Goal: Task Accomplishment & Management: Complete application form

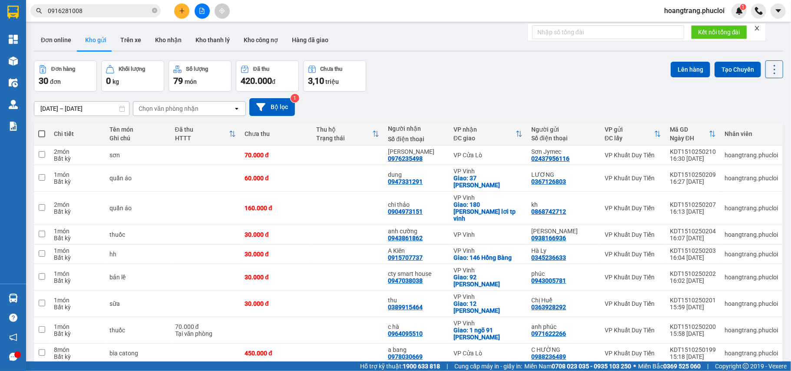
click at [577, 73] on div "Đơn hàng 30 đơn Khối lượng 0 kg Số lượng 79 món Đã thu 420.000 đ Chưa thu 3,10 …" at bounding box center [408, 75] width 749 height 31
click at [201, 13] on icon "file-add" at bounding box center [202, 11] width 6 height 6
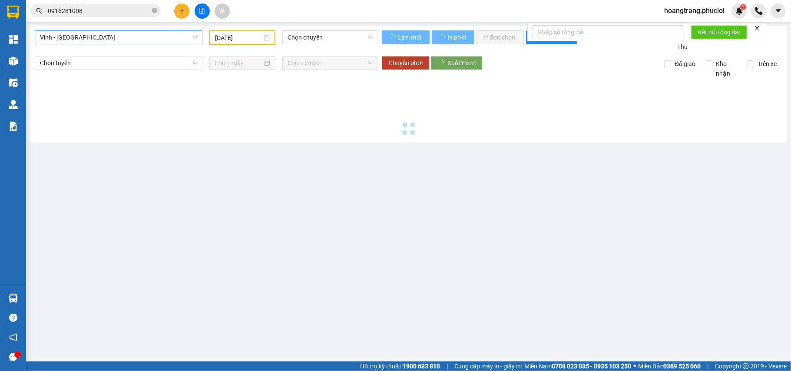
type input "[DATE]"
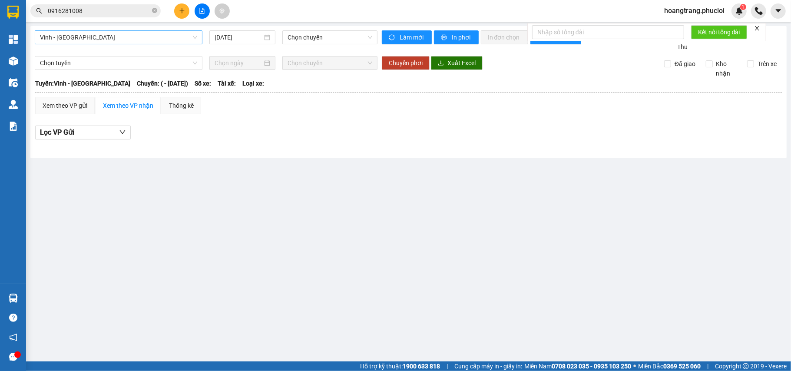
click at [127, 35] on span "Vinh - [GEOGRAPHIC_DATA]" at bounding box center [118, 37] width 157 height 13
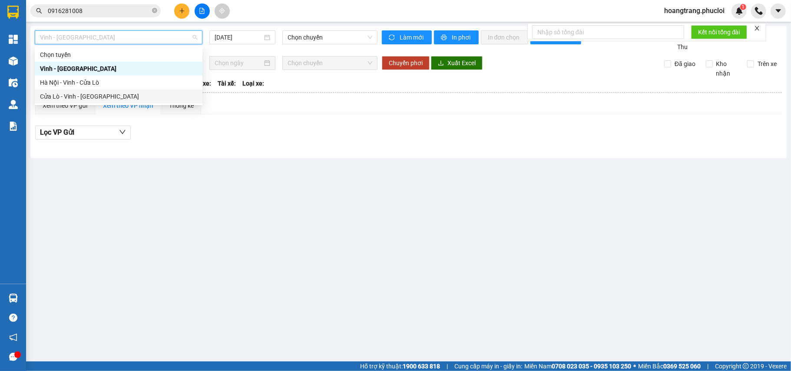
click at [119, 98] on div "Cửa Lò - Vinh - [GEOGRAPHIC_DATA]" at bounding box center [118, 97] width 157 height 10
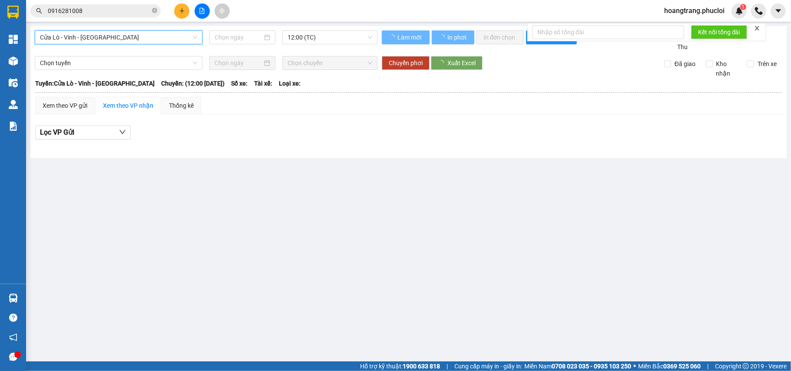
type input "[DATE]"
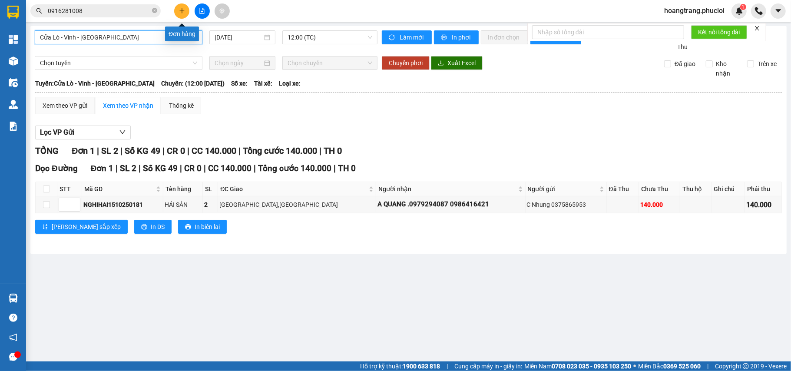
click at [185, 9] on button at bounding box center [181, 10] width 15 height 15
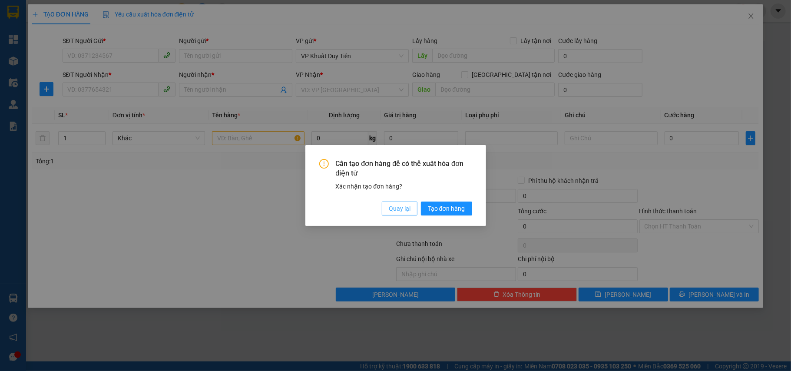
click at [397, 210] on span "Quay lại" at bounding box center [400, 209] width 22 height 10
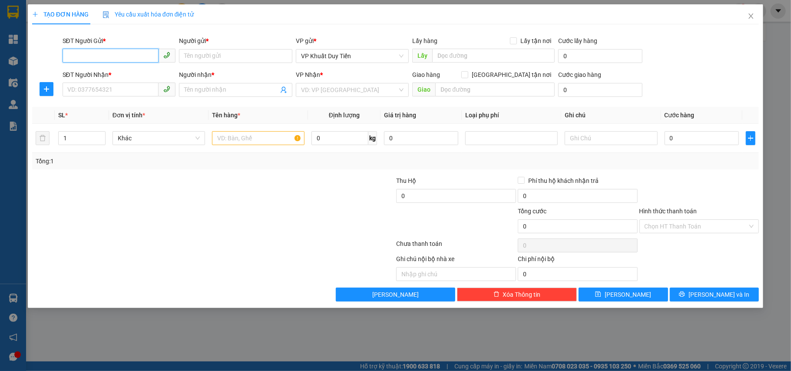
click at [91, 60] on input "SĐT Người Gửi *" at bounding box center [111, 56] width 96 height 14
click at [110, 75] on div "0387935921 - [PERSON_NAME]" at bounding box center [119, 74] width 103 height 10
type input "0387935921"
type input "ANH [PERSON_NAME]"
type input "0387935921"
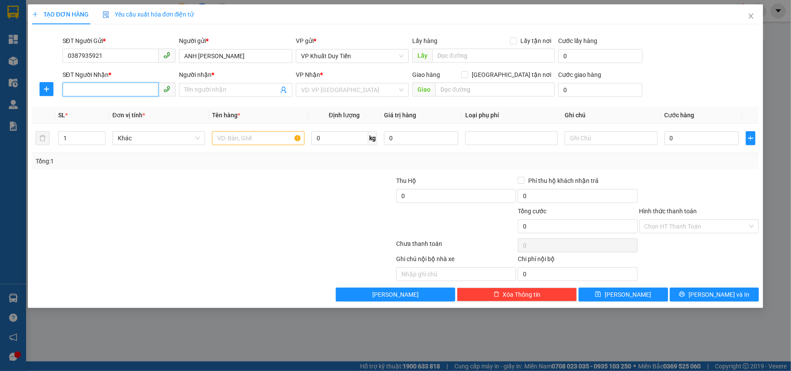
click at [109, 84] on input "SĐT Người Nhận *" at bounding box center [111, 90] width 96 height 14
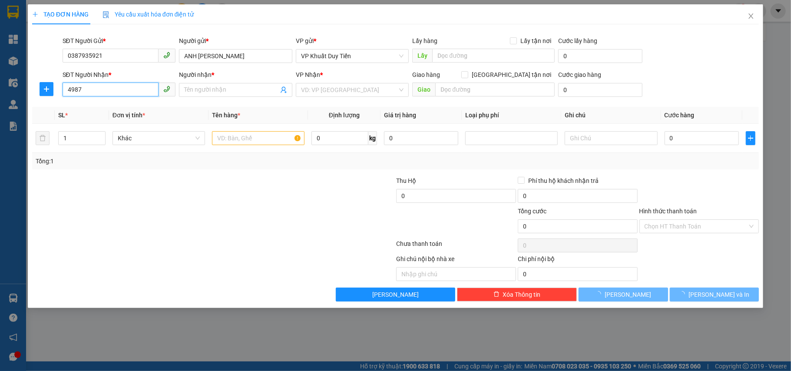
click at [123, 92] on input "4987" at bounding box center [111, 90] width 96 height 14
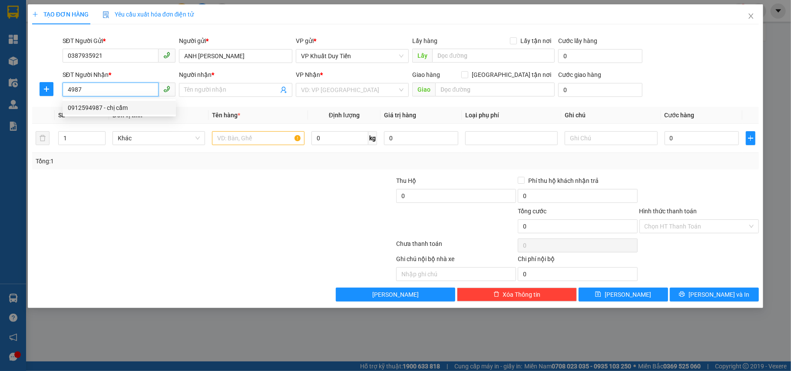
click at [132, 105] on div "0912594987 - chị cẩm" at bounding box center [119, 108] width 103 height 10
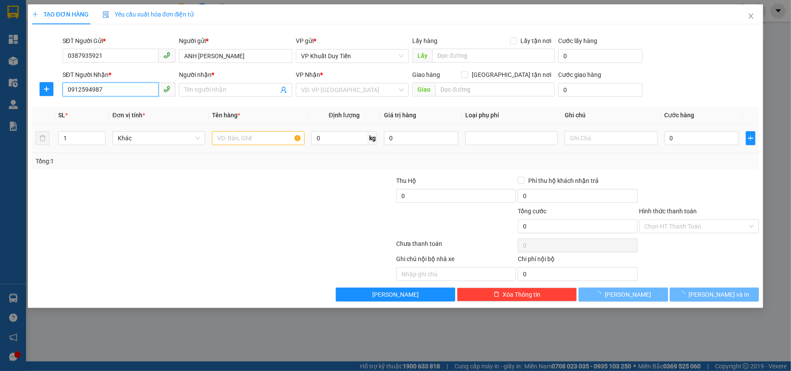
type input "0912594987"
type input "chị [PERSON_NAME]"
checkbox input "true"
type input "269 [PERSON_NAME], [GEOGRAPHIC_DATA]"
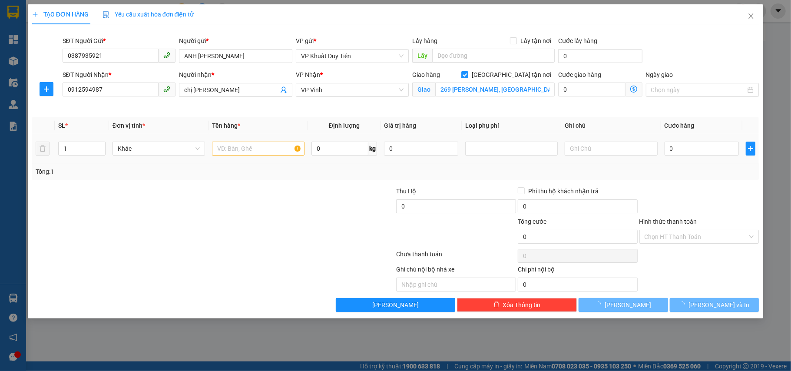
click at [230, 139] on td at bounding box center [257, 148] width 99 height 29
click at [241, 148] on input "text" at bounding box center [258, 149] width 92 height 14
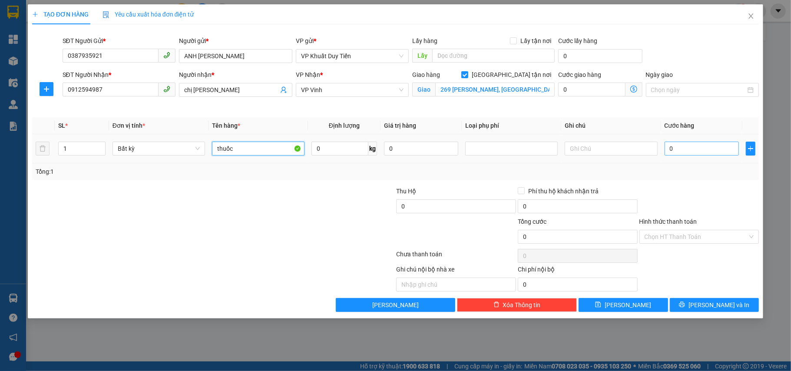
type input "thuốc"
click at [696, 150] on input "0" at bounding box center [701, 149] width 74 height 14
type input "5"
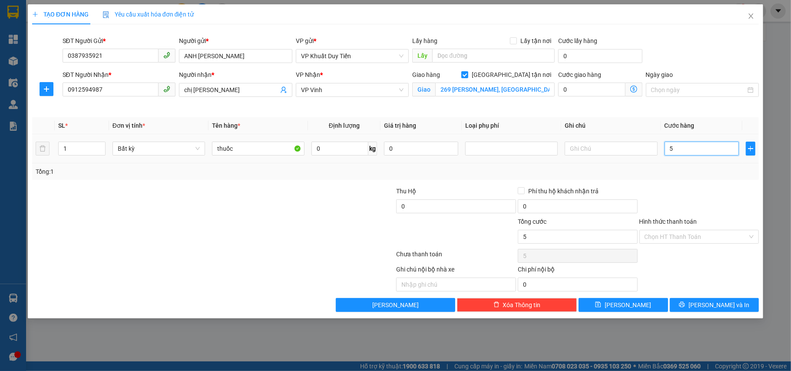
type input "50"
type input "50.000"
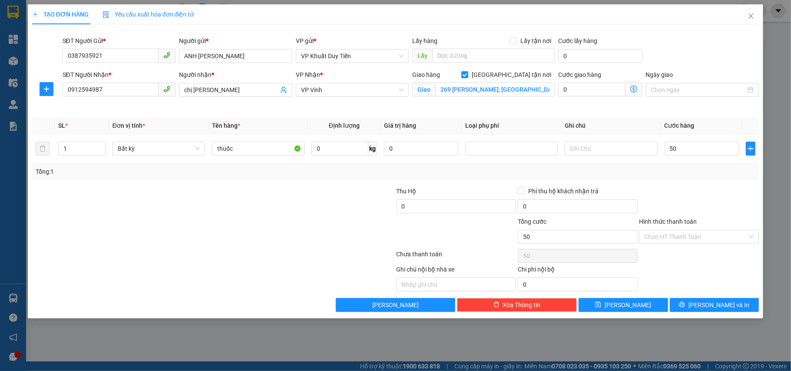
type input "50.000"
click at [703, 197] on div at bounding box center [699, 201] width 122 height 30
click at [706, 303] on span "[PERSON_NAME] và In" at bounding box center [718, 305] width 61 height 10
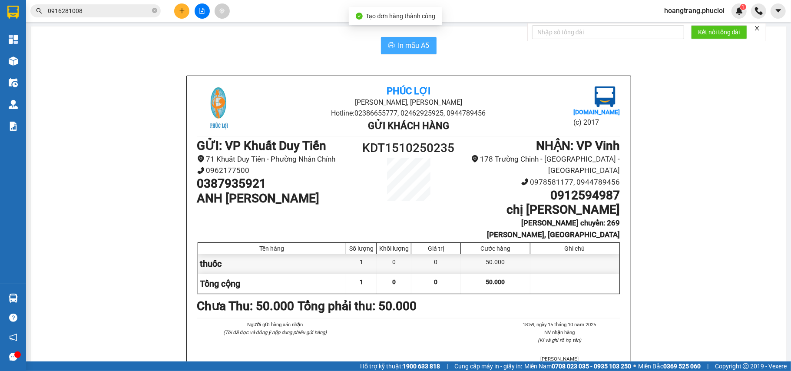
click at [414, 38] on button "In mẫu A5" at bounding box center [409, 45] width 56 height 17
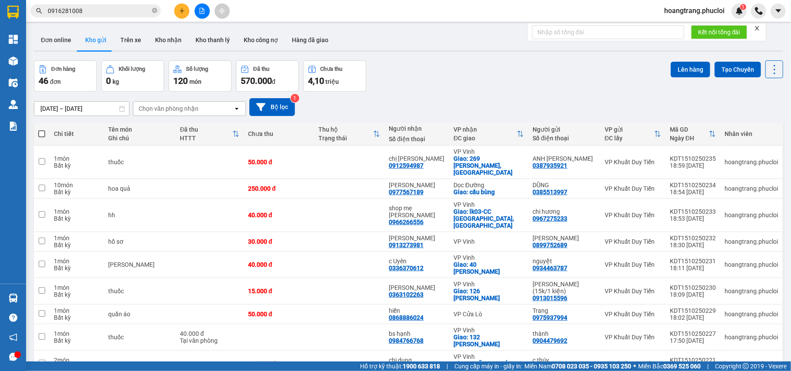
click at [179, 13] on icon "plus" at bounding box center [182, 11] width 6 height 6
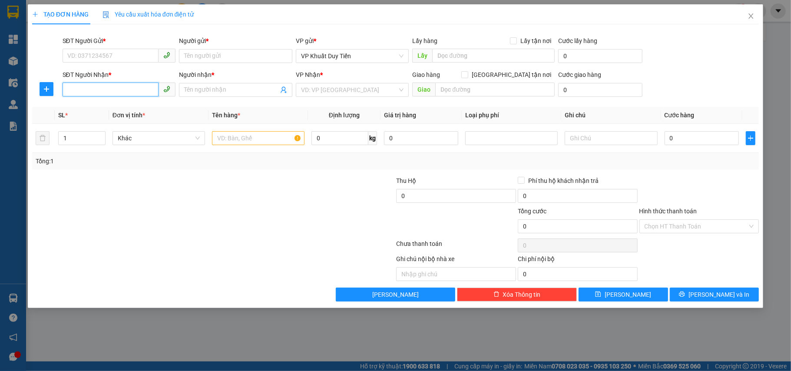
click at [141, 83] on input "SĐT Người Nhận *" at bounding box center [111, 90] width 96 height 14
click at [112, 106] on div "0388348448 - Cty UPharma- 0912635558" at bounding box center [124, 108] width 113 height 10
type input "0388348448"
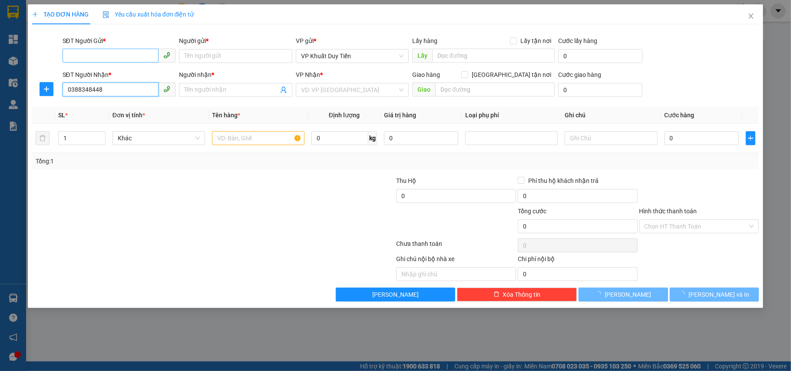
type input "Cty UPharma- 0912635558"
checkbox input "true"
type input "172 [PERSON_NAME], [GEOGRAPHIC_DATA]"
type input "0388348448"
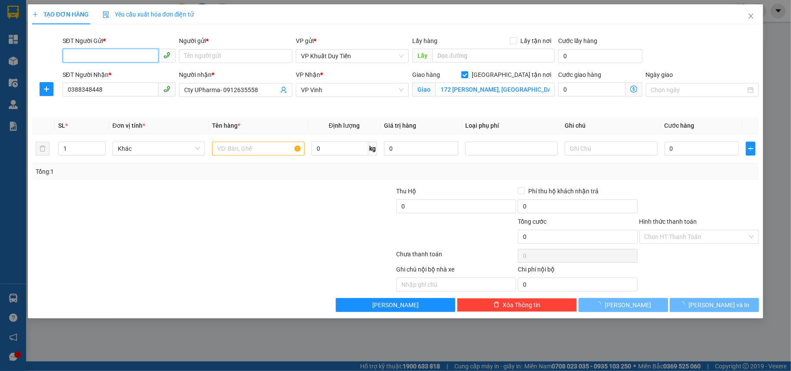
click at [127, 56] on input "SĐT Người Gửi *" at bounding box center [111, 56] width 96 height 14
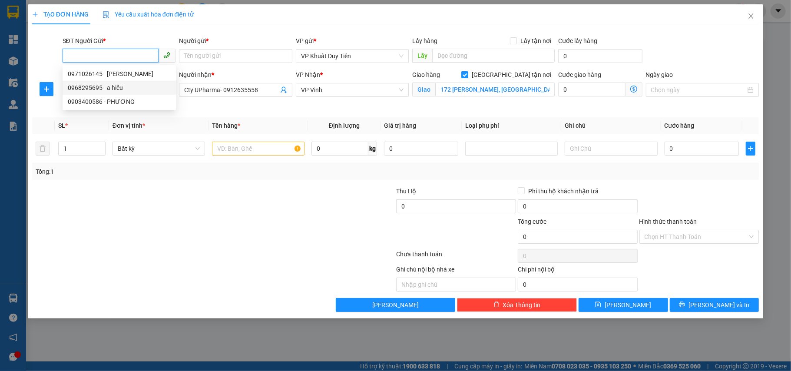
click at [103, 89] on div "0968295695 - a hiếu" at bounding box center [119, 88] width 103 height 10
type input "0968295695"
type input "a hiếu"
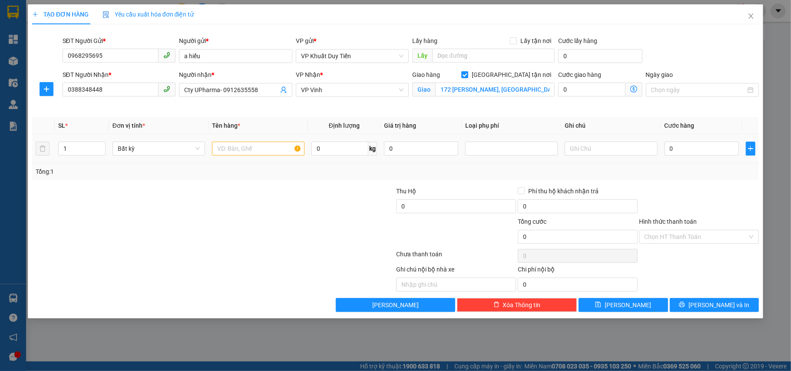
click at [257, 157] on div at bounding box center [258, 148] width 92 height 17
click at [257, 155] on input "text" at bounding box center [258, 149] width 92 height 14
type input "thuốc"
click at [99, 148] on icon "up" at bounding box center [100, 146] width 3 height 3
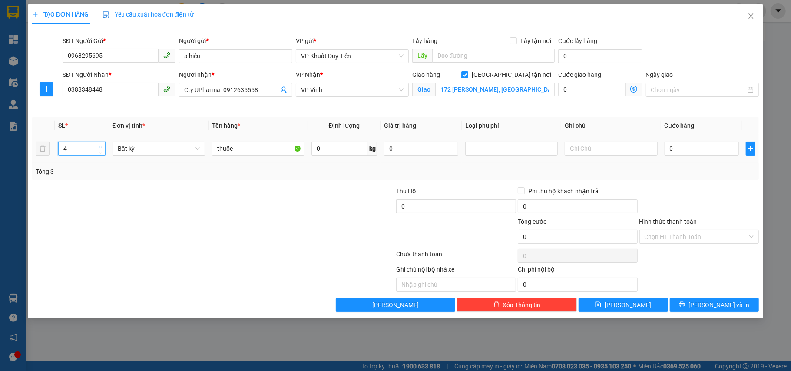
click at [99, 148] on icon "up" at bounding box center [100, 146] width 3 height 3
type input "7"
click at [99, 148] on icon "up" at bounding box center [100, 146] width 3 height 3
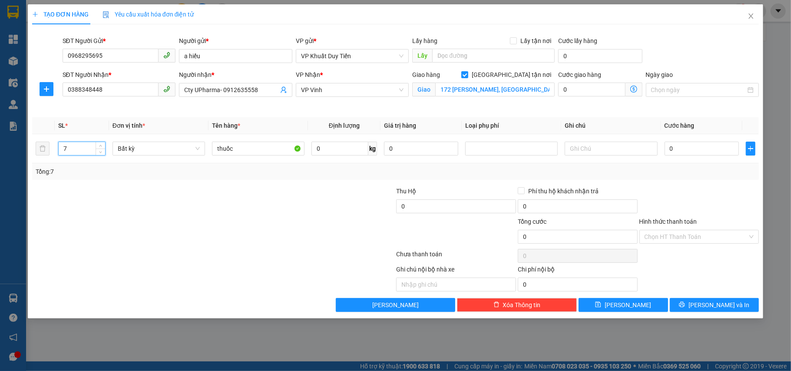
click at [78, 254] on div at bounding box center [213, 255] width 364 height 17
click at [721, 153] on input "0" at bounding box center [701, 149] width 74 height 14
type input "2"
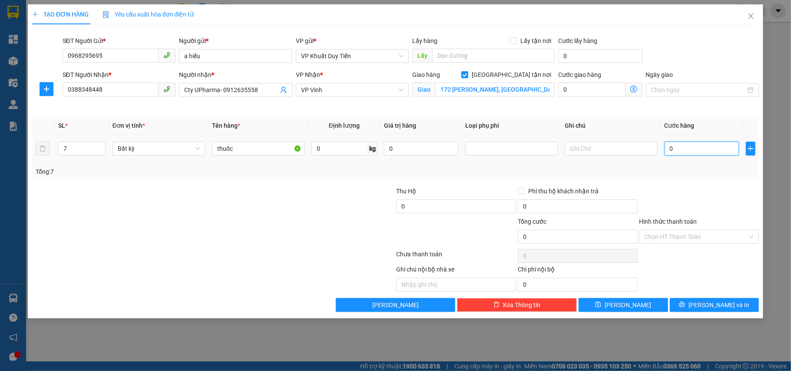
type input "2"
type input "28"
type input "280"
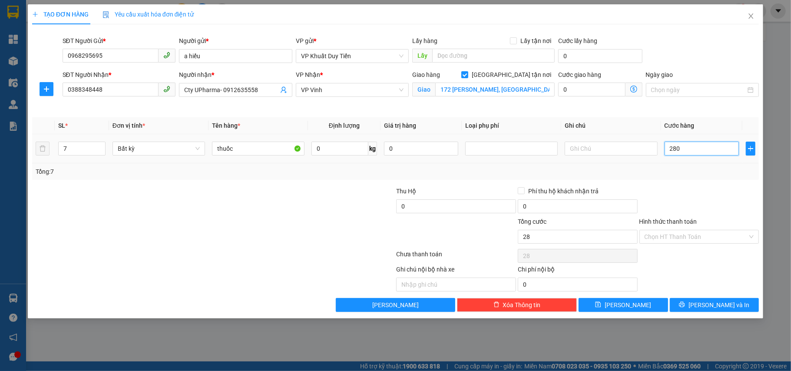
type input "280"
type input "280.000"
click at [716, 168] on div "Tổng: 7" at bounding box center [396, 172] width 720 height 10
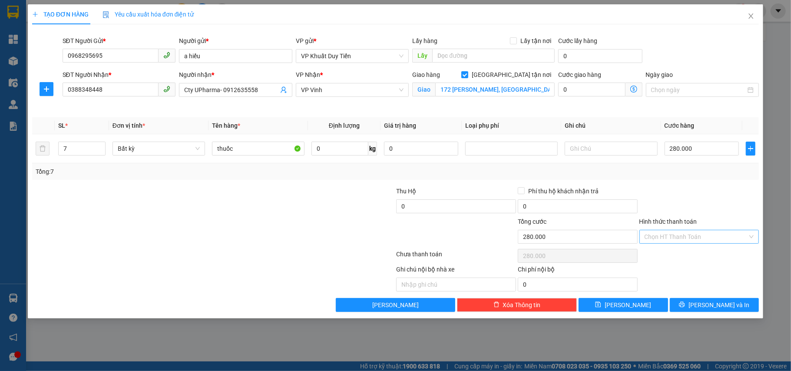
click at [684, 233] on input "Hình thức thanh toán" at bounding box center [695, 236] width 103 height 13
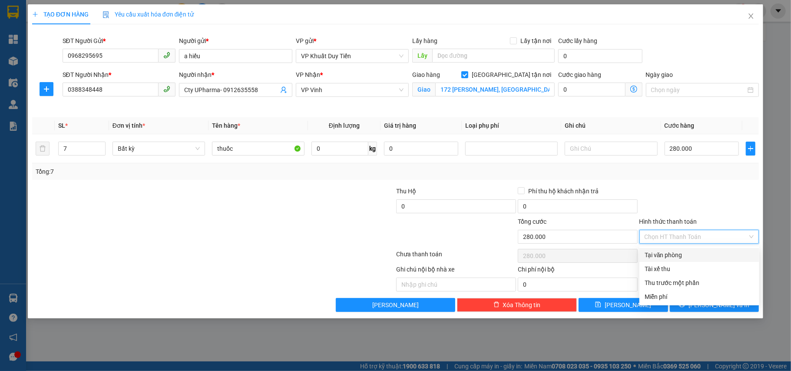
click at [683, 241] on input "Hình thức thanh toán" at bounding box center [695, 236] width 103 height 13
click at [679, 254] on div "Tại văn phòng" at bounding box center [698, 255] width 109 height 10
type input "0"
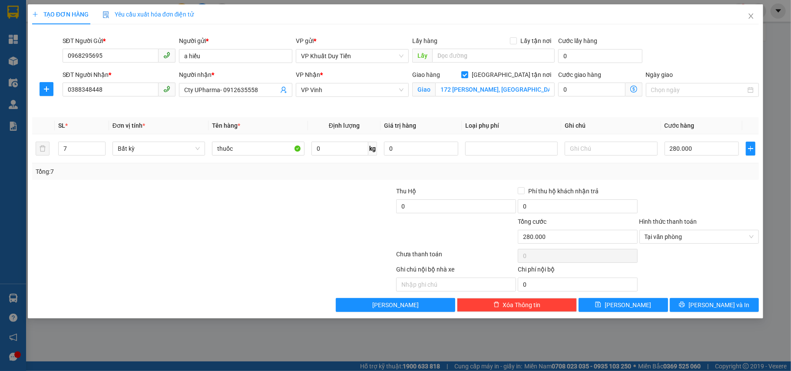
click at [684, 175] on div "Tổng: 7" at bounding box center [396, 172] width 720 height 10
click at [739, 302] on button "[PERSON_NAME] và In" at bounding box center [714, 305] width 89 height 14
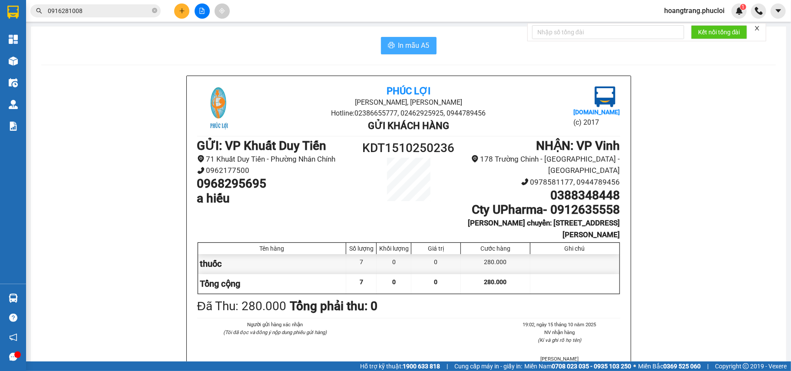
click at [402, 46] on span "In mẫu A5" at bounding box center [413, 45] width 31 height 11
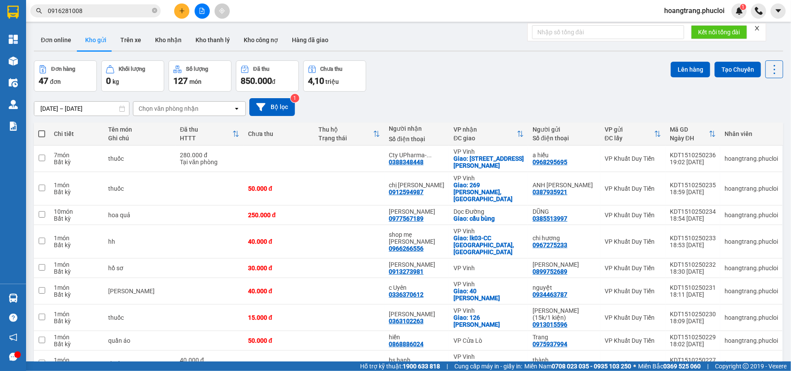
click at [548, 111] on div "[DATE] – [DATE] Press the down arrow key to interact with the calendar and sele…" at bounding box center [408, 107] width 749 height 18
